Goal: Book appointment/travel/reservation

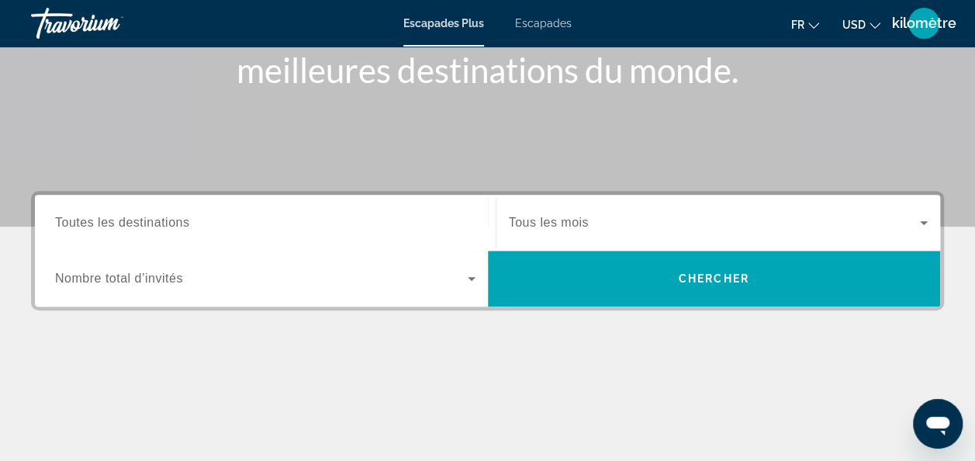
scroll to position [237, 0]
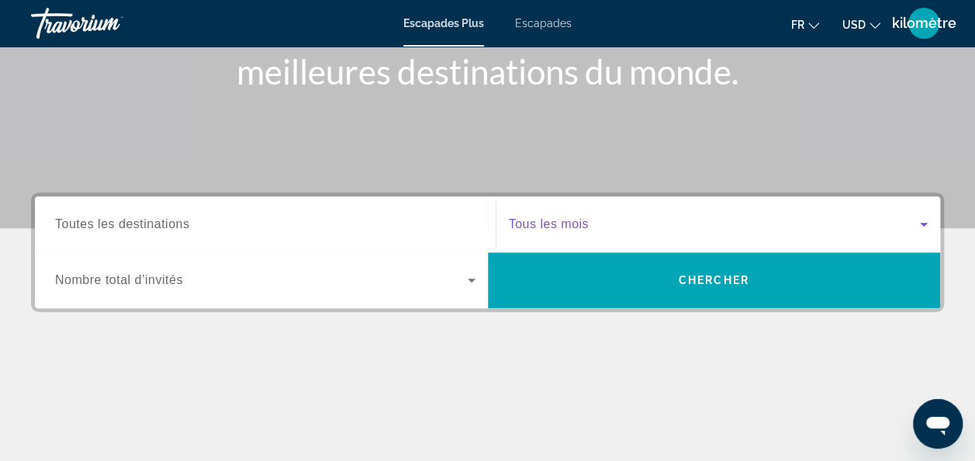
click at [563, 215] on span "Widget de recherche" at bounding box center [715, 224] width 412 height 19
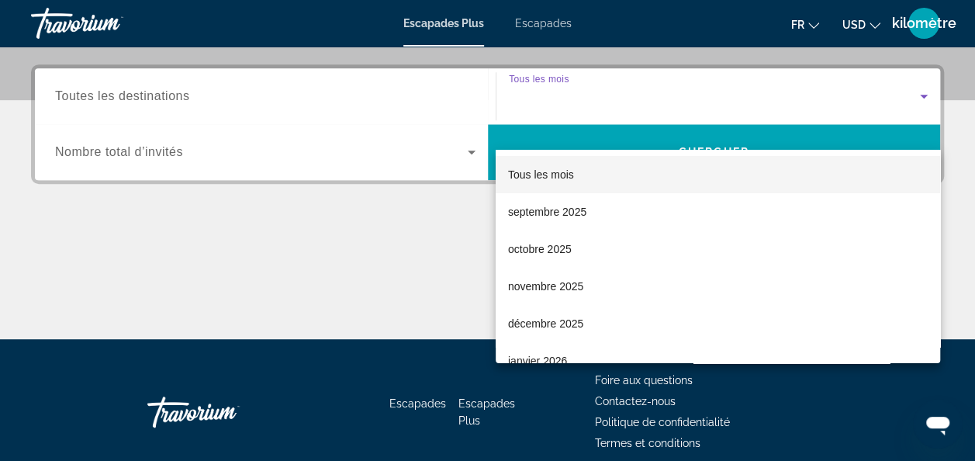
scroll to position [379, 0]
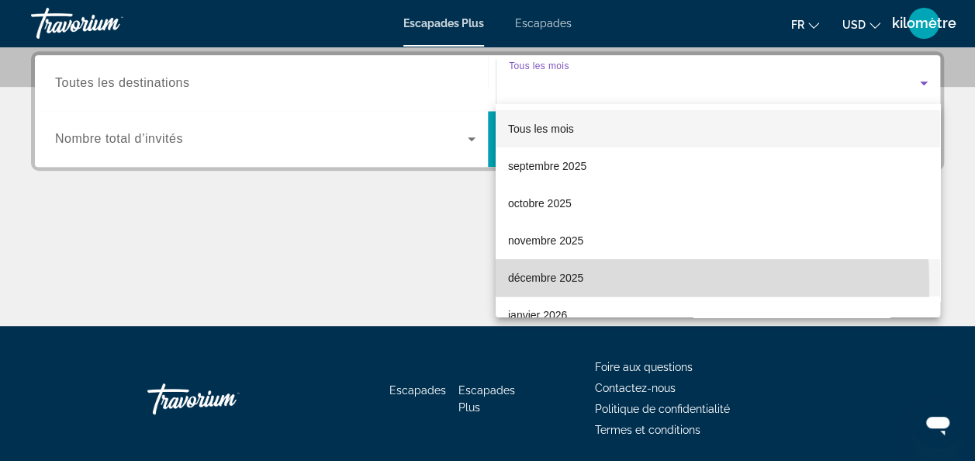
click at [552, 285] on span "décembre 2025" at bounding box center [545, 277] width 75 height 19
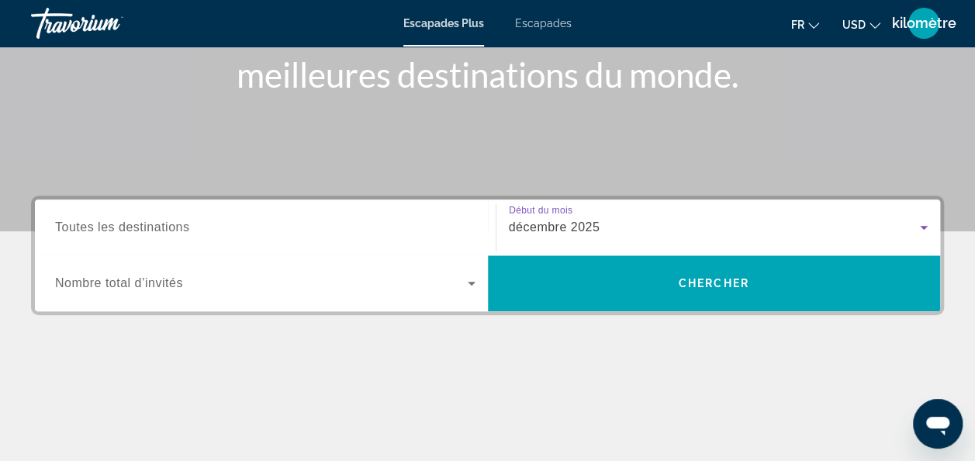
scroll to position [233, 0]
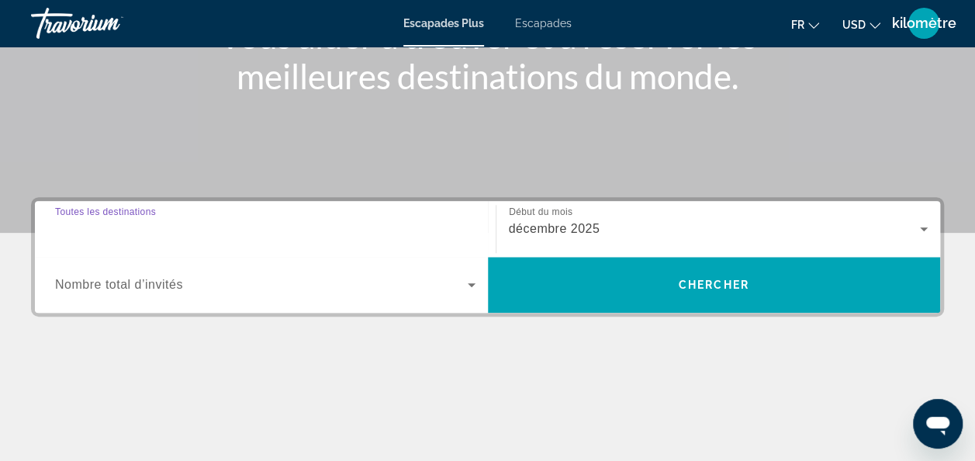
click at [214, 231] on input "Destination Toutes les destinations" at bounding box center [265, 229] width 421 height 19
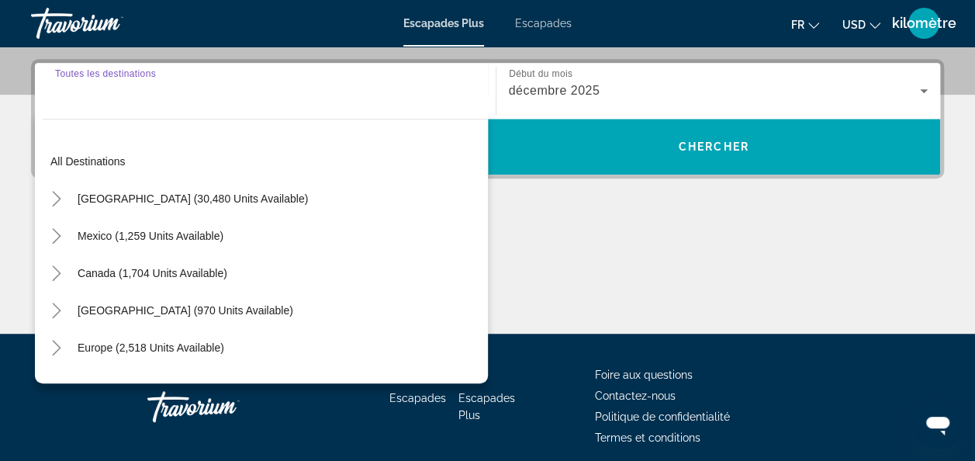
scroll to position [379, 0]
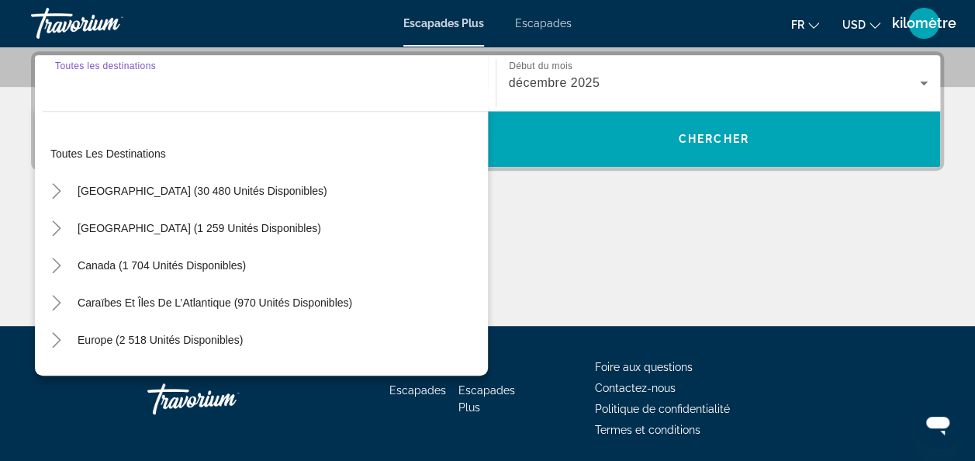
click at [151, 90] on input "Destination Toutes les destinations" at bounding box center [265, 83] width 421 height 19
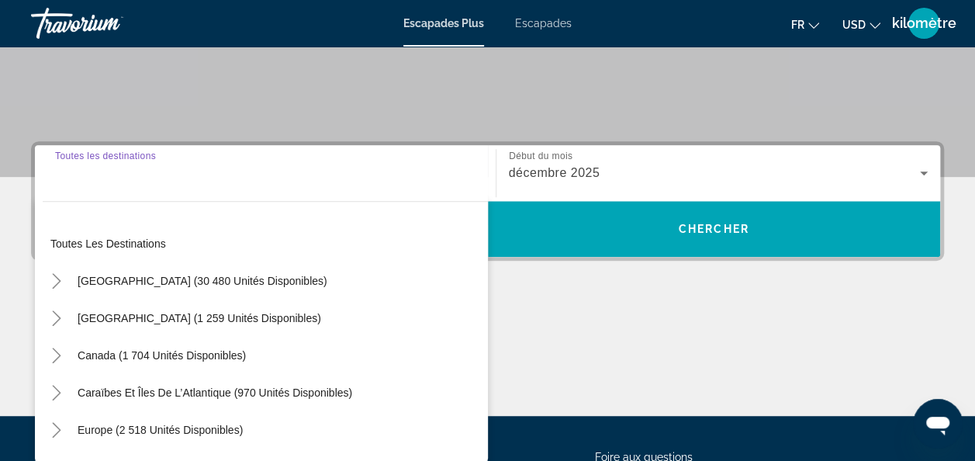
scroll to position [286, 0]
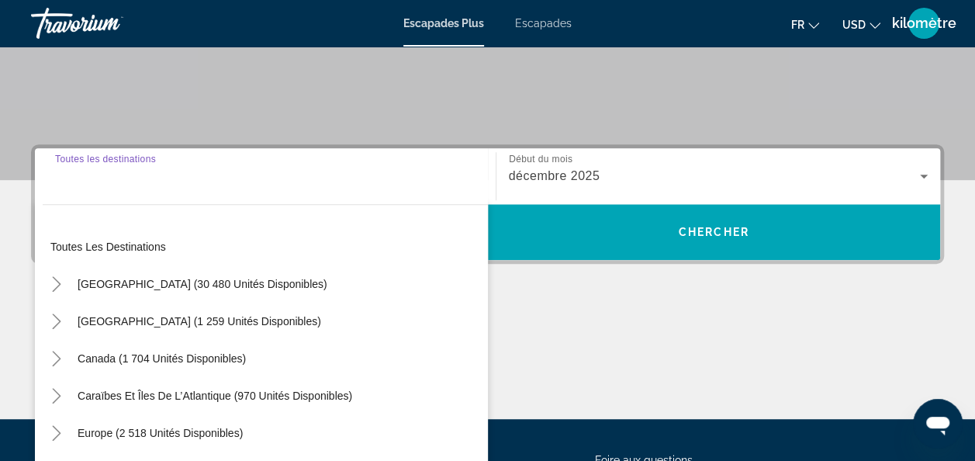
click at [144, 171] on input "Destination Toutes les destinations" at bounding box center [265, 177] width 421 height 19
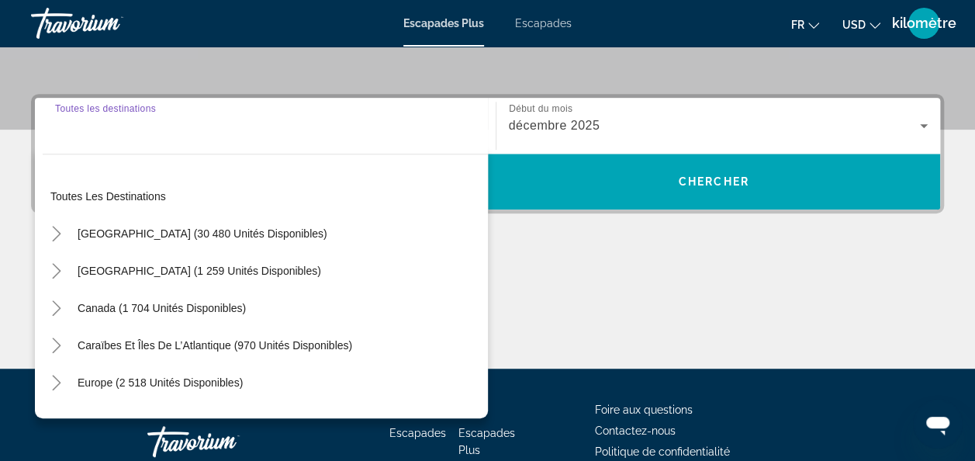
scroll to position [379, 0]
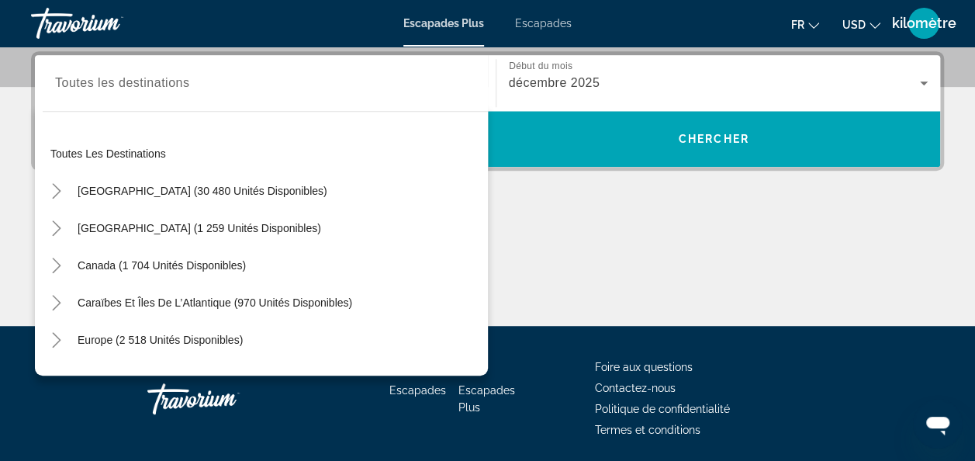
click at [194, 93] on div "Widget de recherche" at bounding box center [265, 83] width 421 height 44
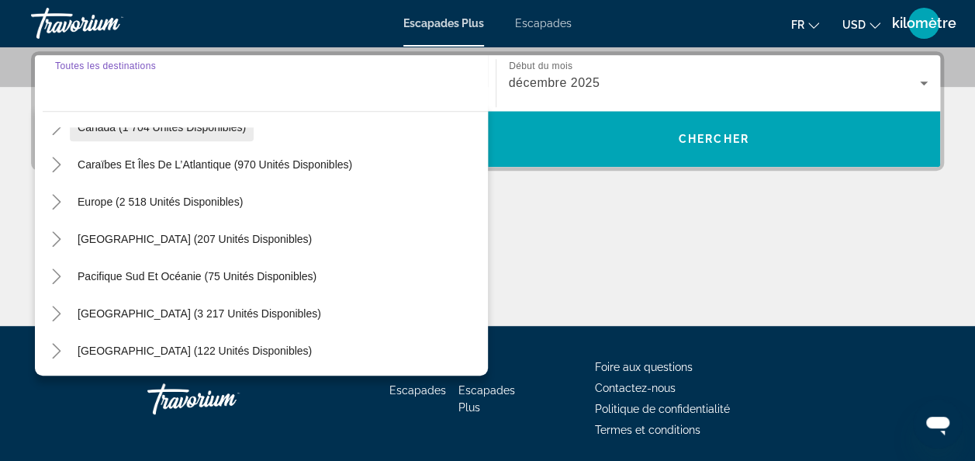
scroll to position [137, 0]
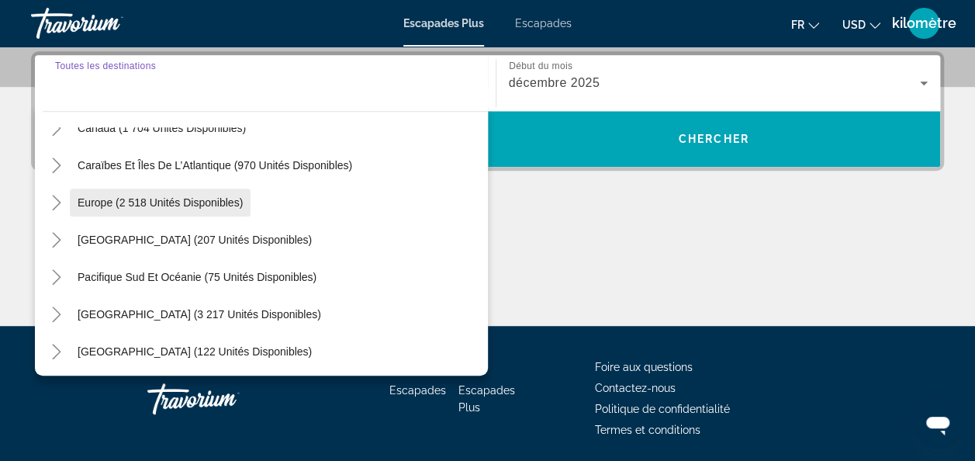
click at [153, 203] on span "Europe (2 518 unités disponibles)" at bounding box center [160, 202] width 165 height 12
type input "**********"
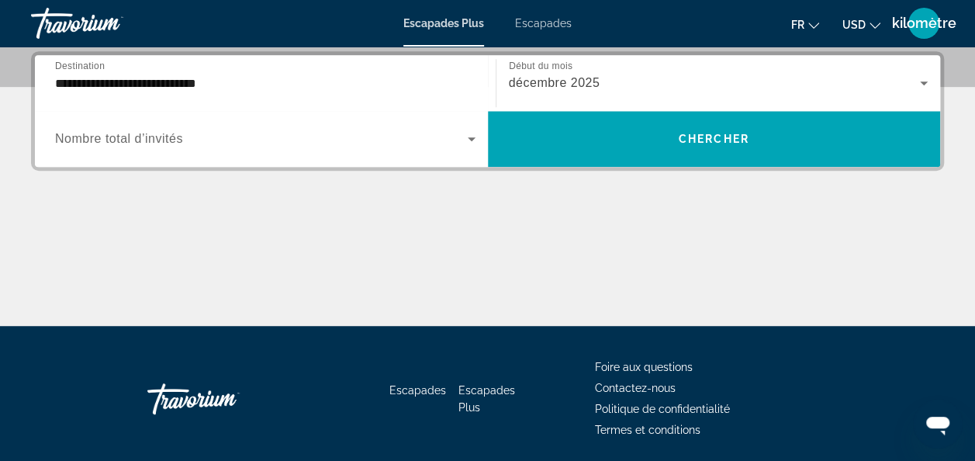
click at [163, 155] on div "Widget de recherche" at bounding box center [265, 138] width 421 height 43
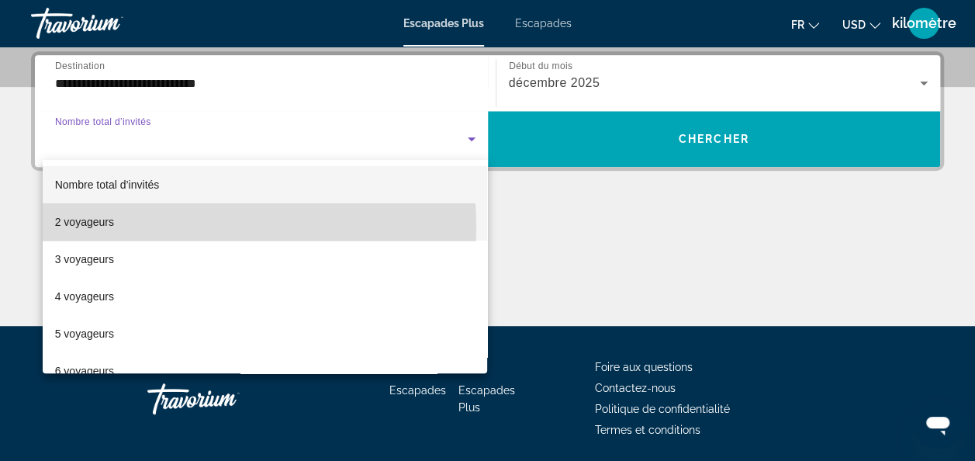
click at [120, 228] on mat-option "2 voyageurs" at bounding box center [265, 221] width 445 height 37
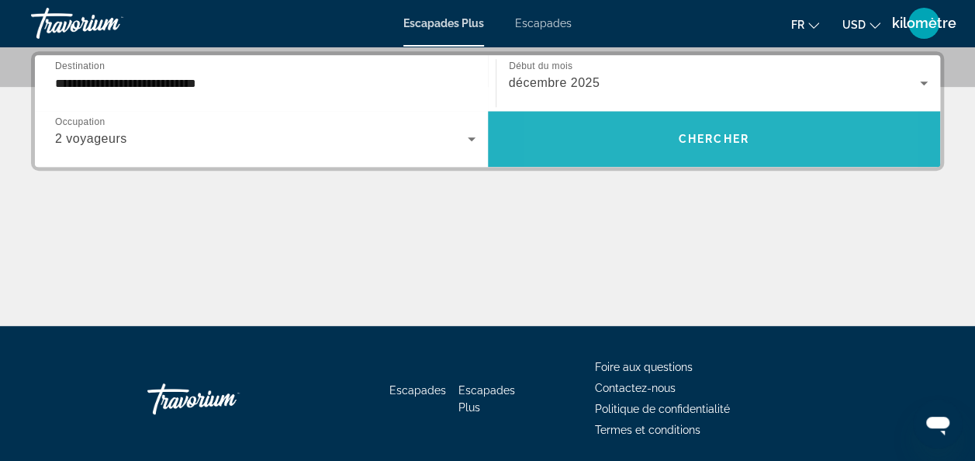
click at [635, 152] on span "Widget de recherche" at bounding box center [714, 138] width 453 height 37
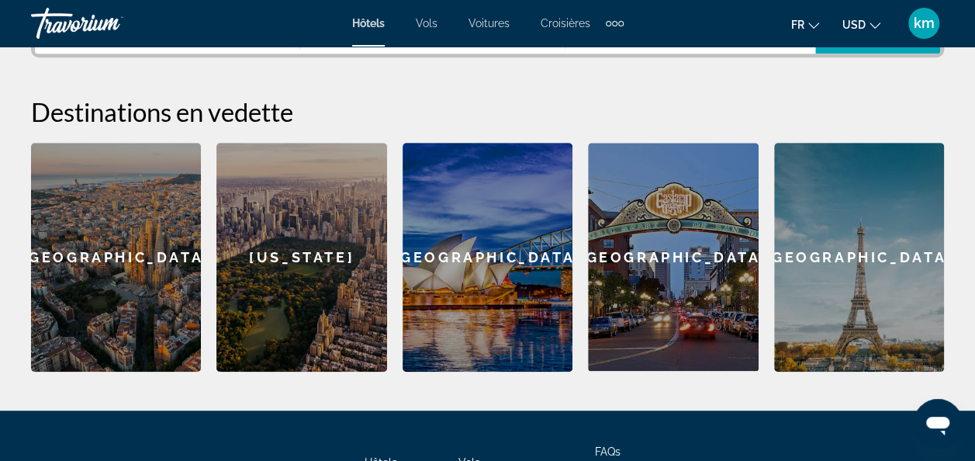
scroll to position [426, 0]
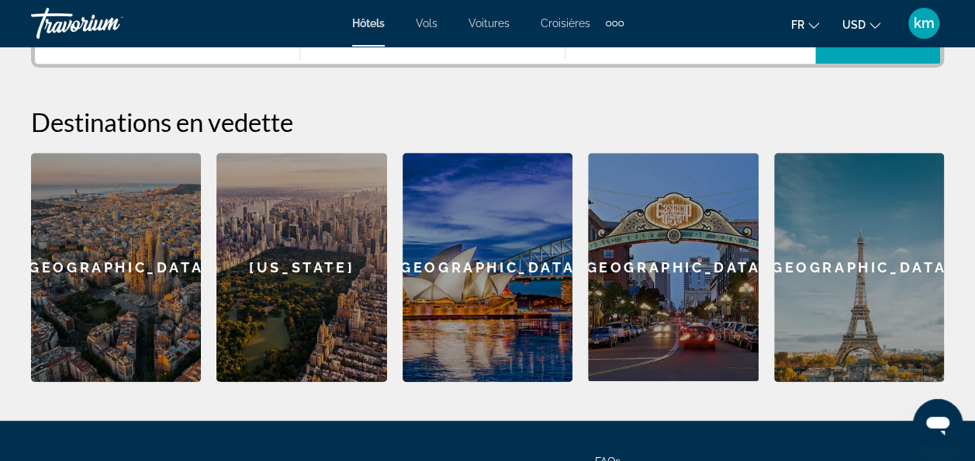
click at [841, 241] on div "[GEOGRAPHIC_DATA]" at bounding box center [859, 267] width 170 height 229
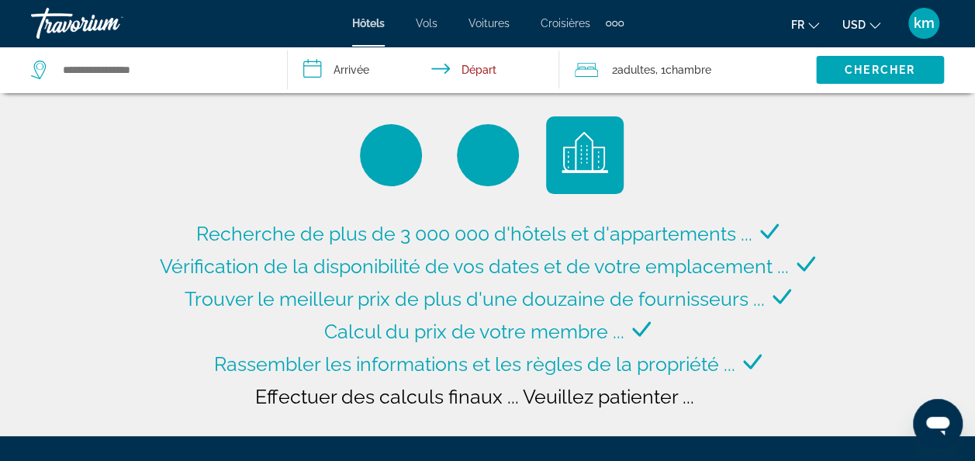
type input "**********"
